Goal: Task Accomplishment & Management: Complete application form

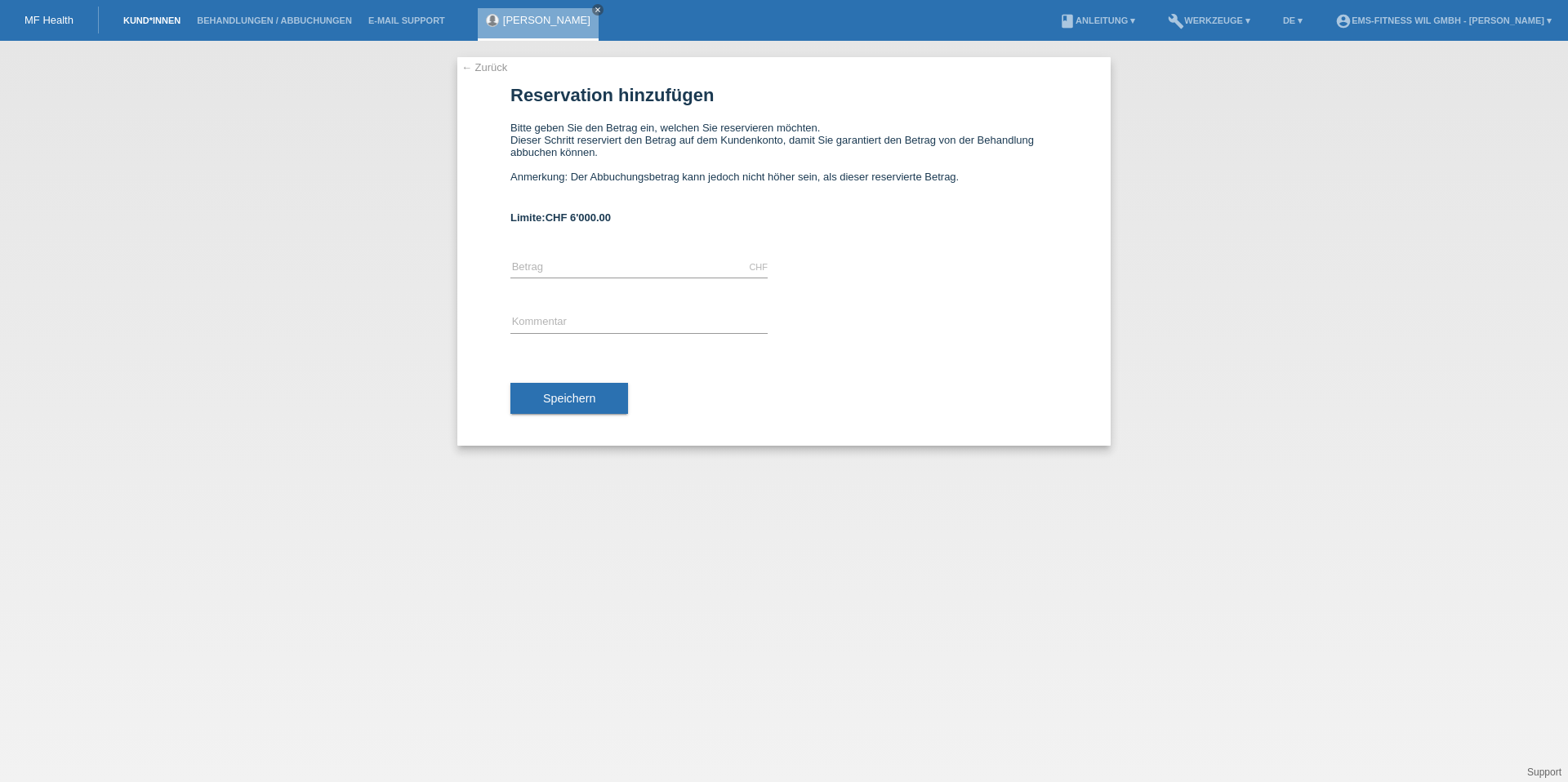
click at [159, 15] on link "Kund*innen" at bounding box center [152, 20] width 73 height 10
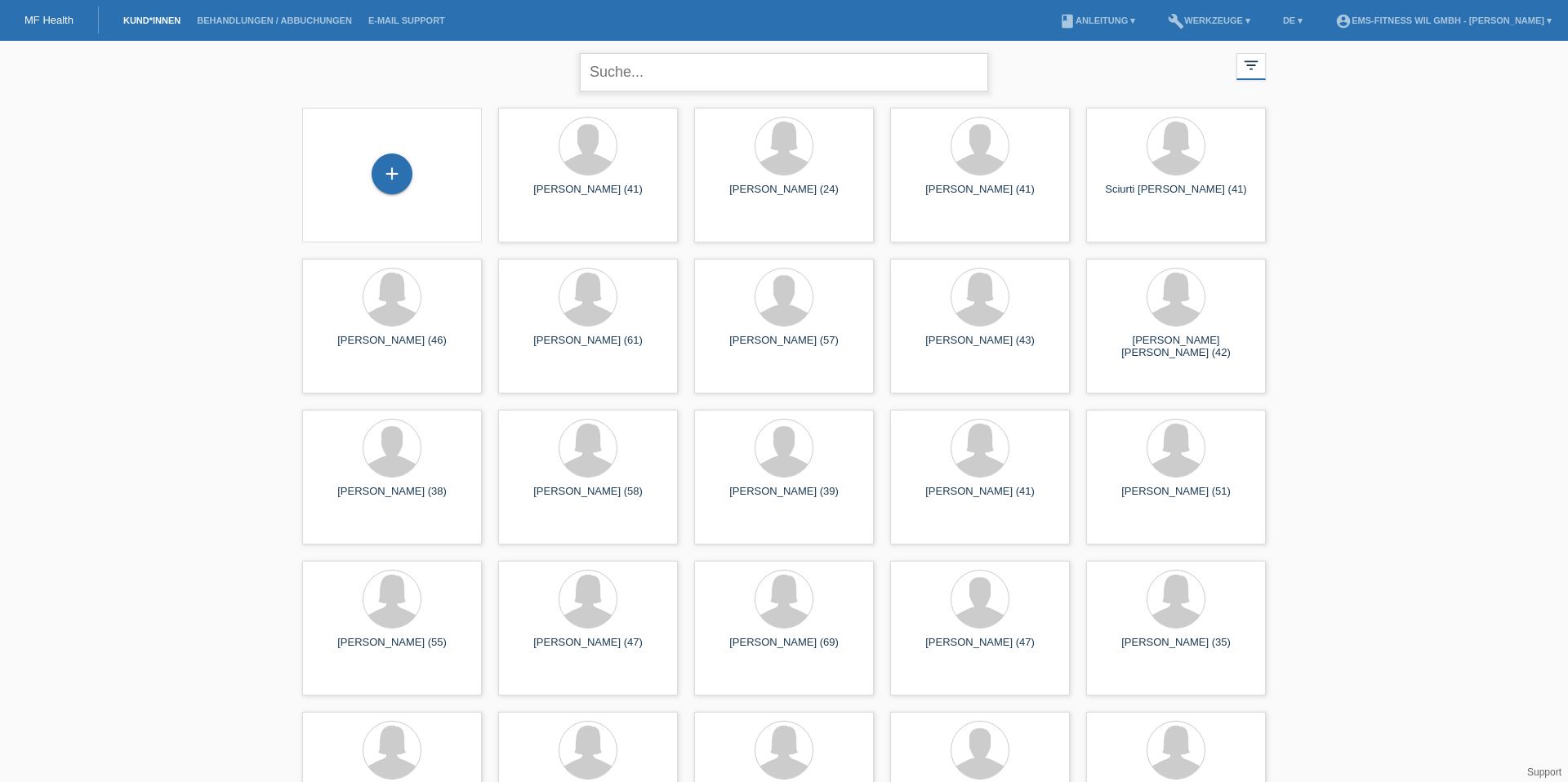
click at [604, 77] on input "text" at bounding box center [784, 71] width 409 height 38
type input "cinzia"
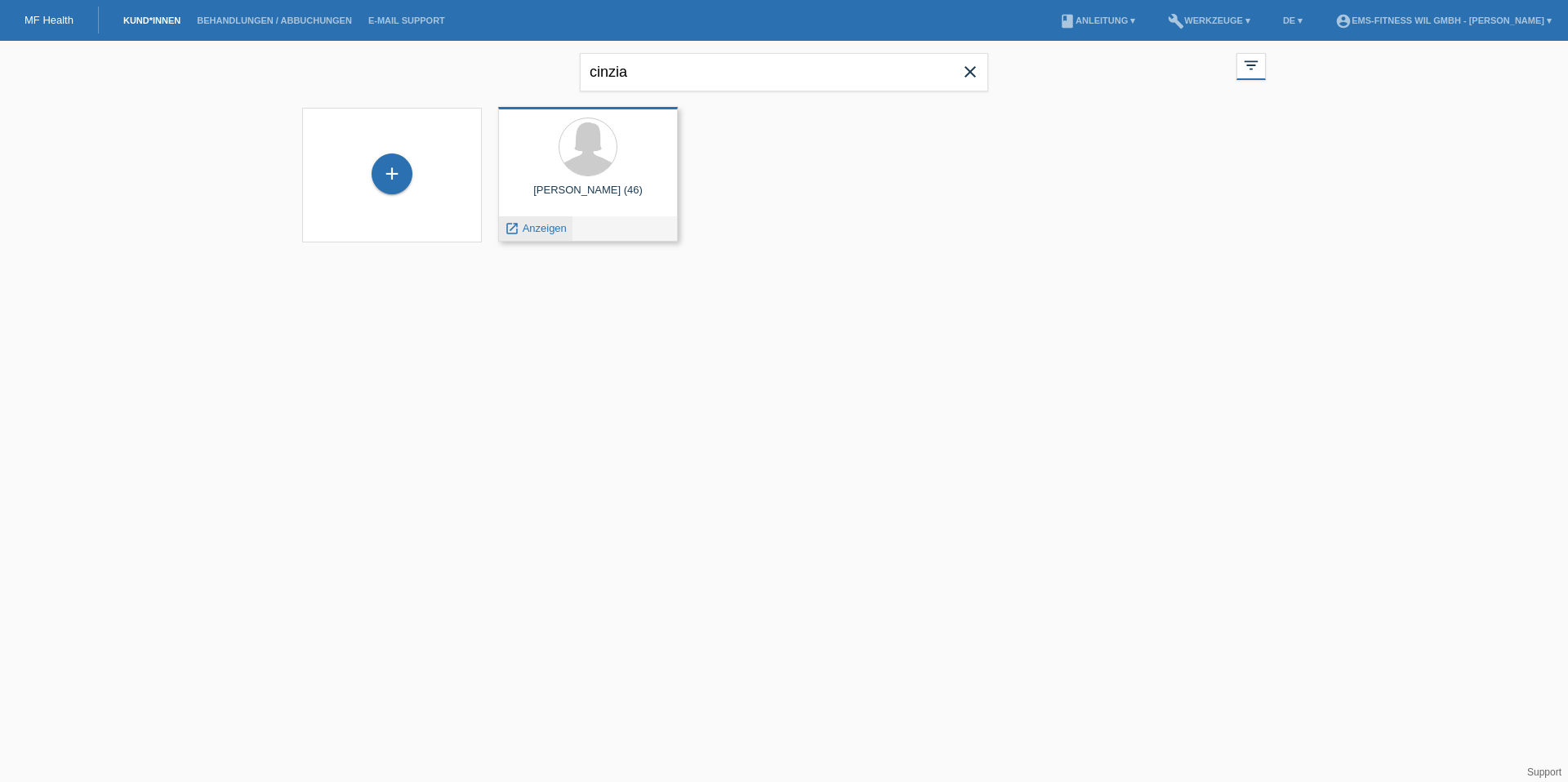
click at [549, 229] on span "Anzeigen" at bounding box center [545, 228] width 44 height 12
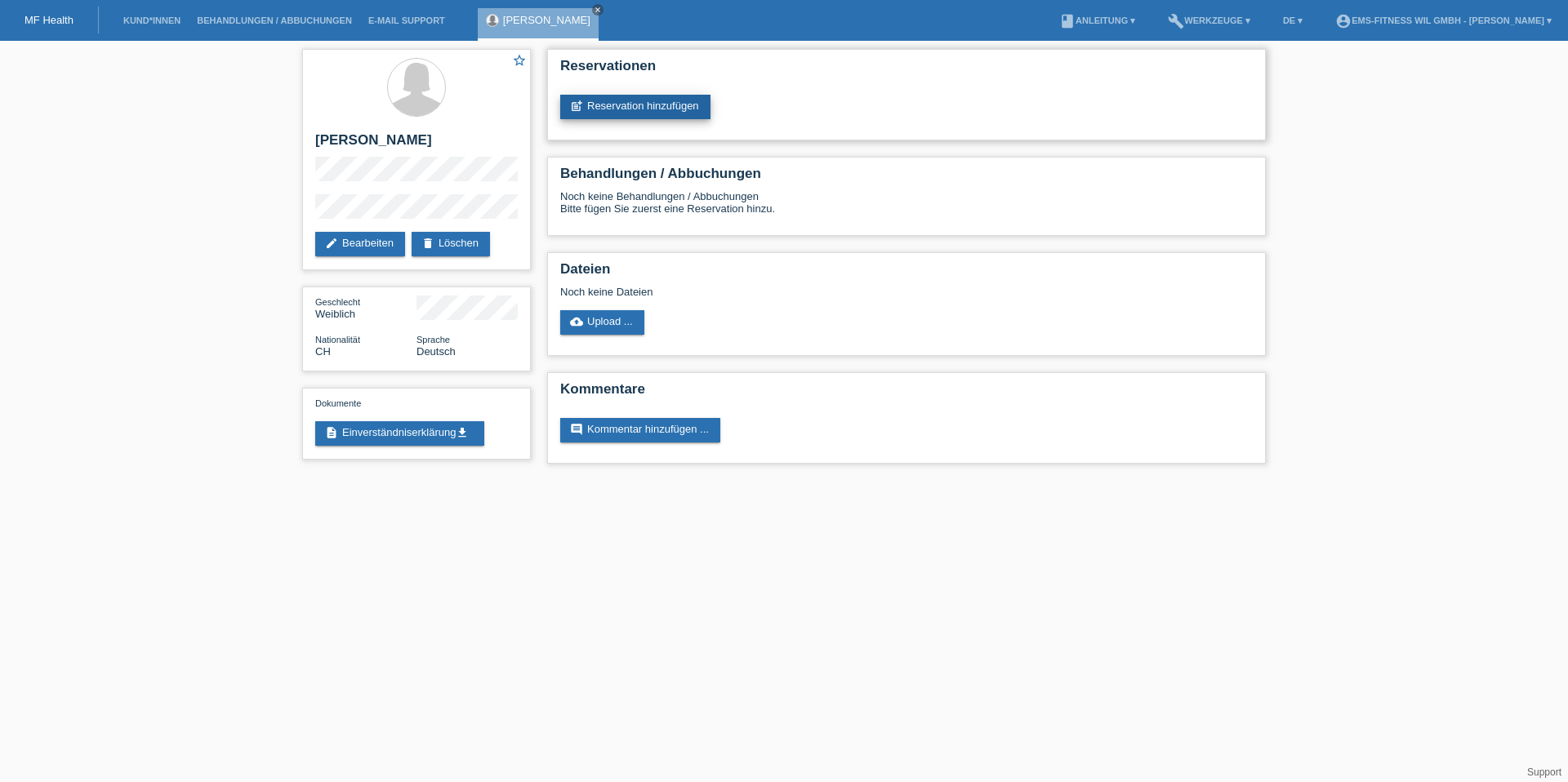
click at [632, 106] on link "post_add Reservation hinzufügen" at bounding box center [635, 106] width 150 height 25
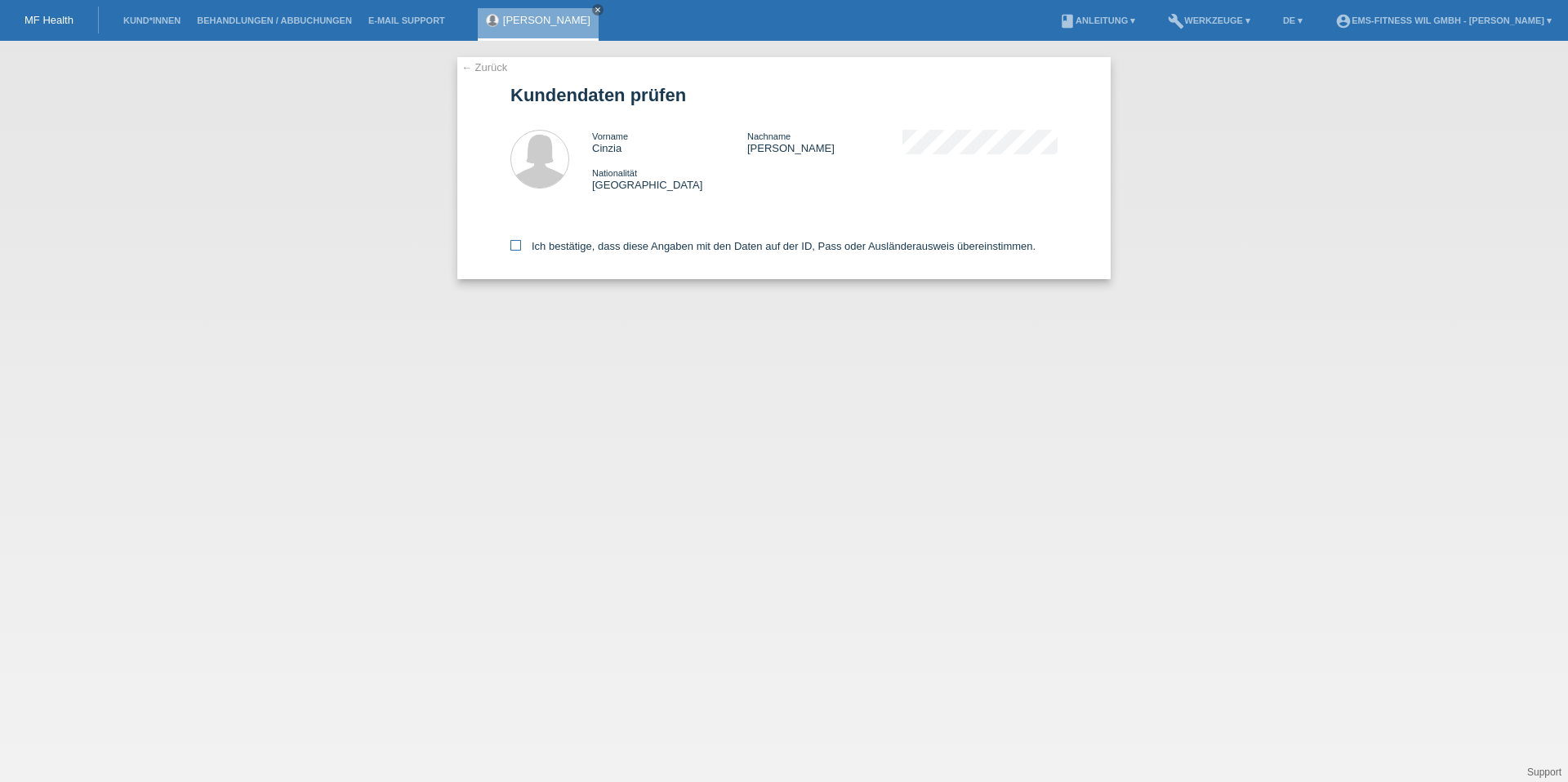
click at [544, 246] on label "Ich bestätige, dass diese Angaben mit den Daten auf der ID, Pass oder Ausländer…" at bounding box center [772, 246] width 525 height 12
click at [521, 246] on input "Ich bestätige, dass diese Angaben mit den Daten auf der ID, Pass oder Ausländer…" at bounding box center [515, 245] width 10 height 10
checkbox input "true"
